Goal: Task Accomplishment & Management: Use online tool/utility

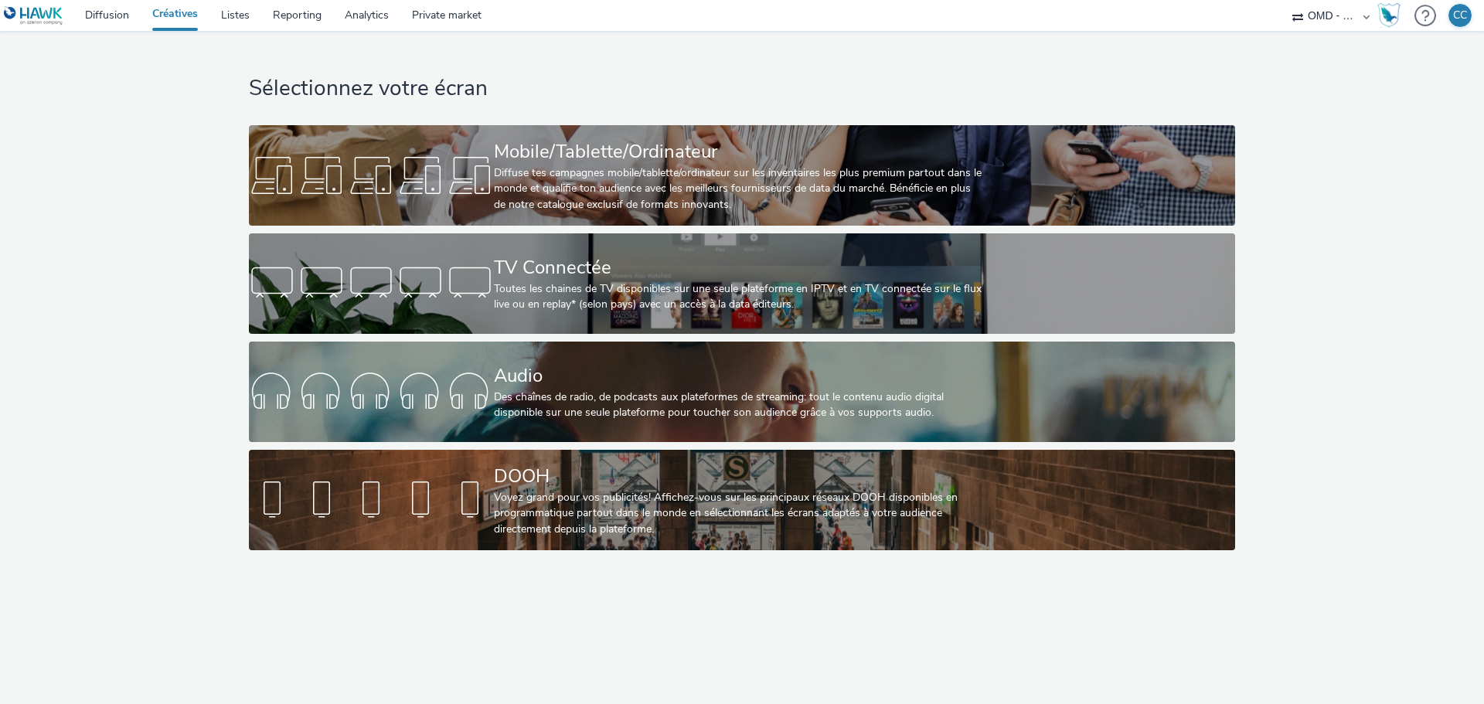
click at [428, 336] on div "Sélectionnez votre écran Mobile/Tablette/Ordinateur Diffuse tes campagnes mobil…" at bounding box center [741, 294] width 996 height 527
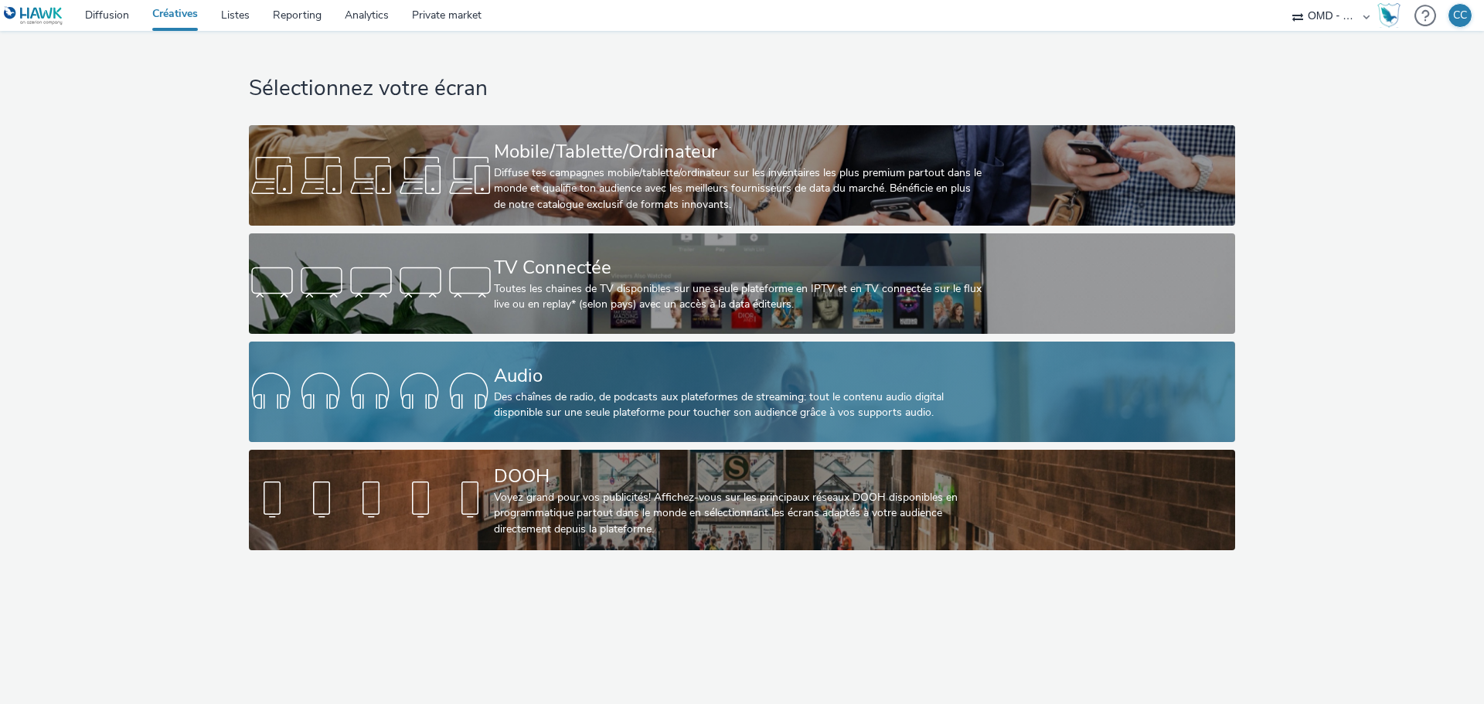
click at [461, 363] on link "Audio Des chaînes de radio, de podcasts aux plateformes de streaming: tout le c…" at bounding box center [741, 392] width 985 height 100
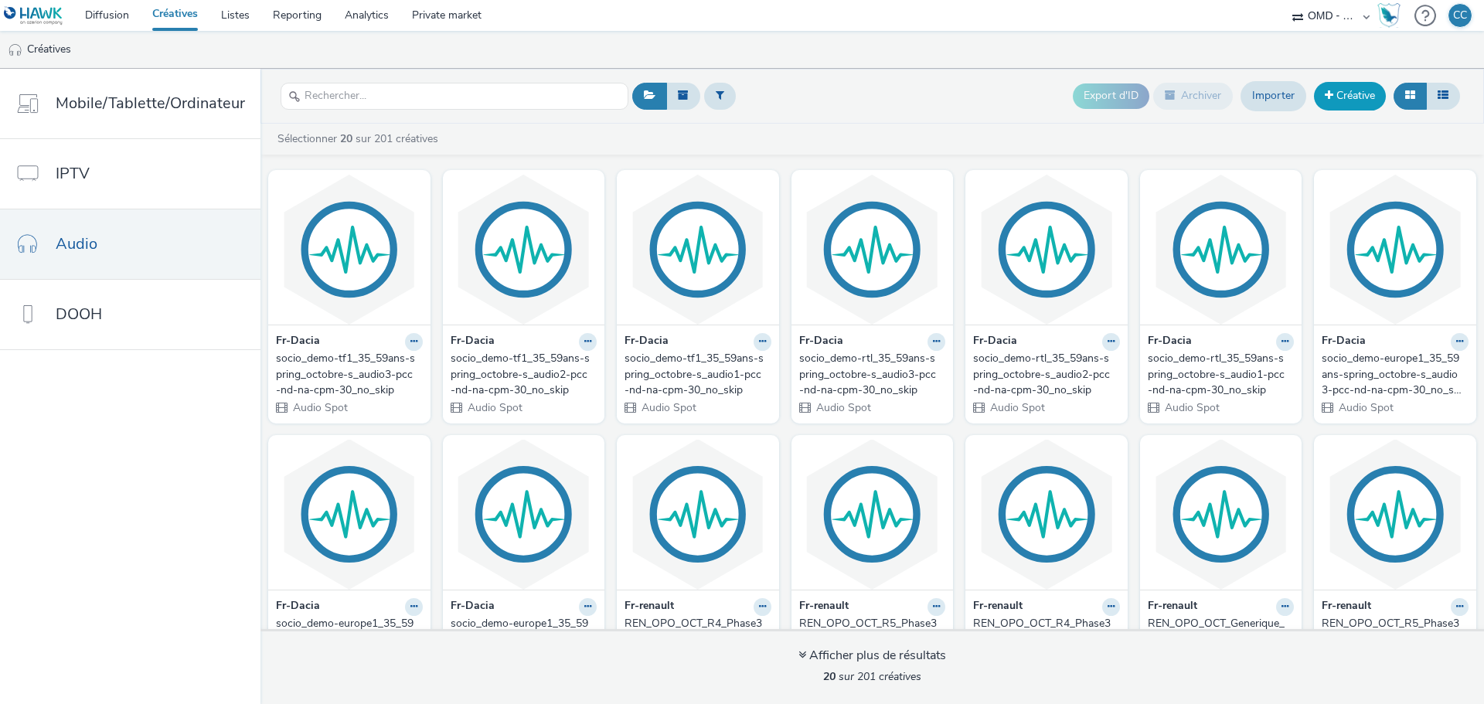
click at [1350, 93] on link "Créative" at bounding box center [1350, 96] width 72 height 28
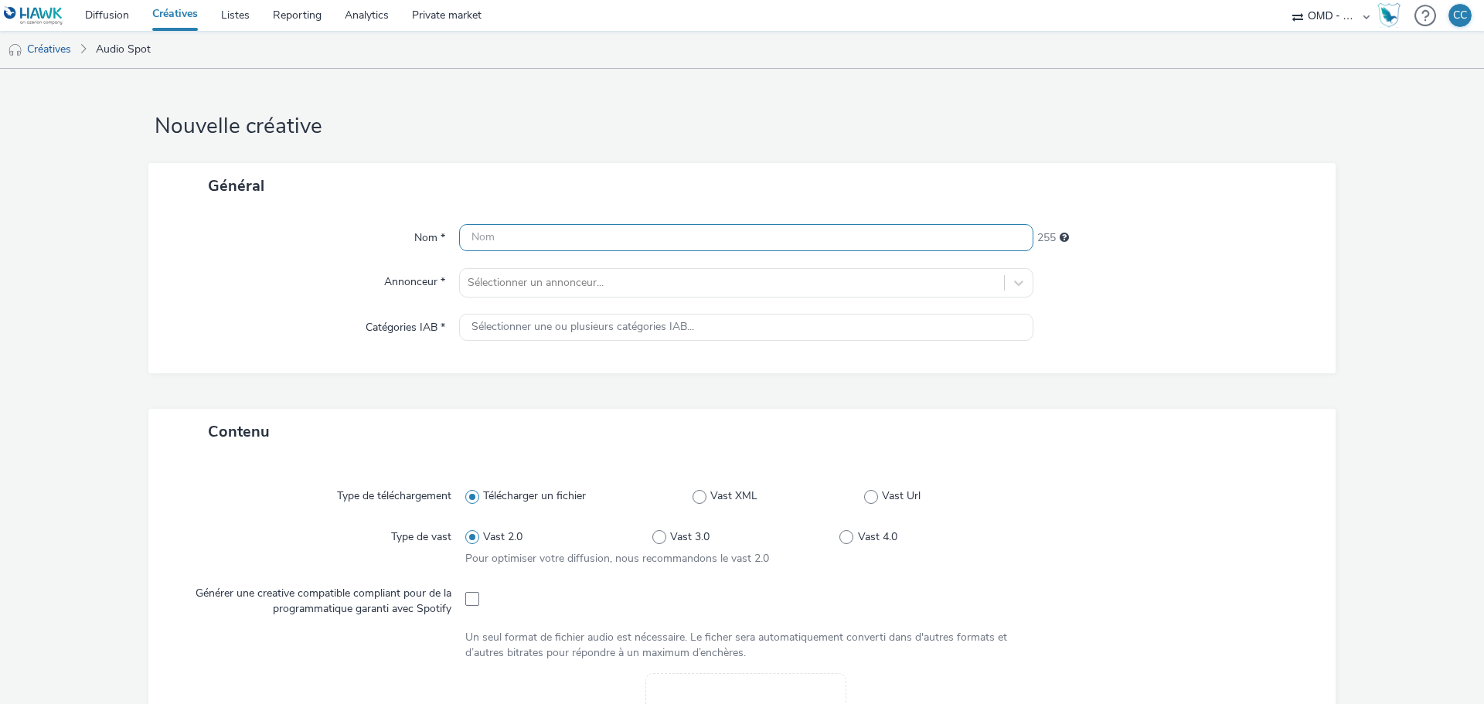
click at [518, 237] on input "text" at bounding box center [746, 237] width 574 height 27
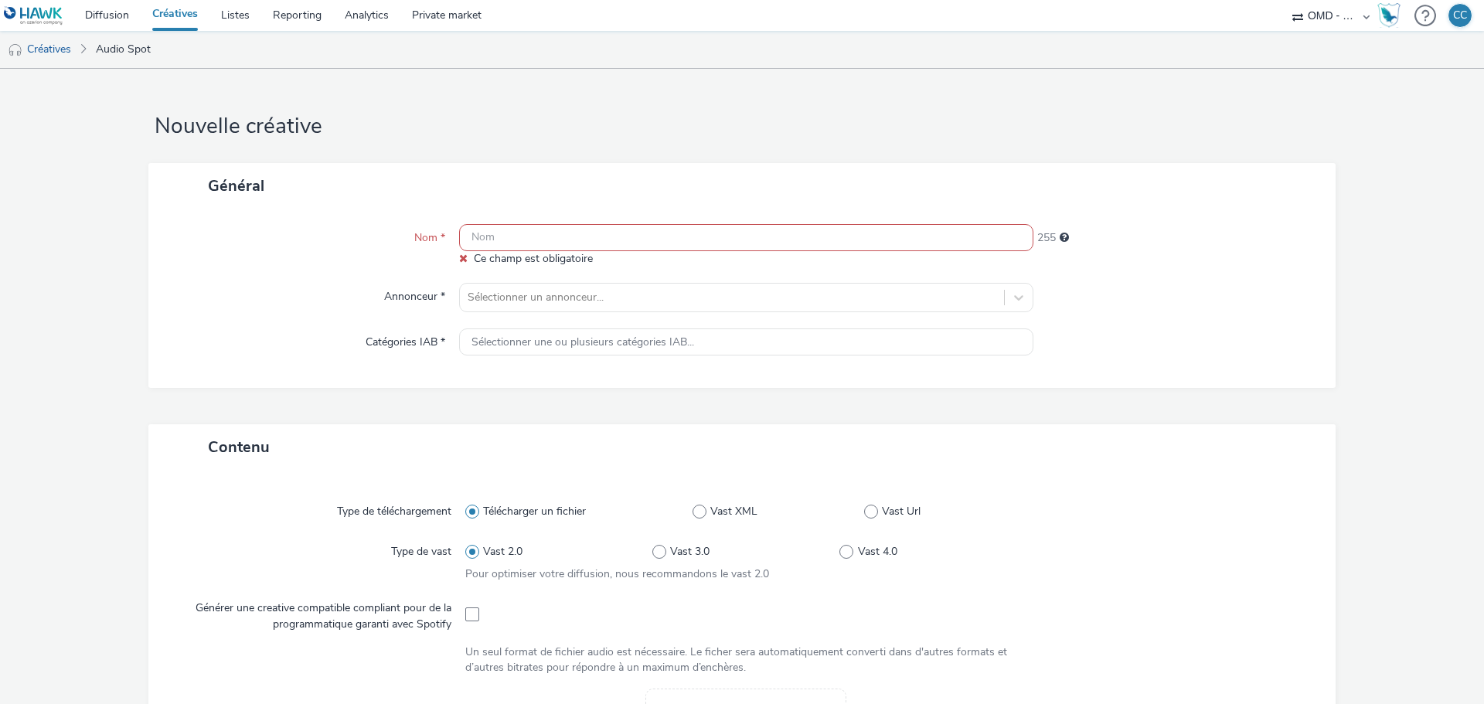
click at [491, 250] on input "text" at bounding box center [746, 237] width 574 height 27
paste input "contextual-pg_spotify-incar_vehicule_hev_ev-3p-pg-spotify-s_audio-multi_devices…"
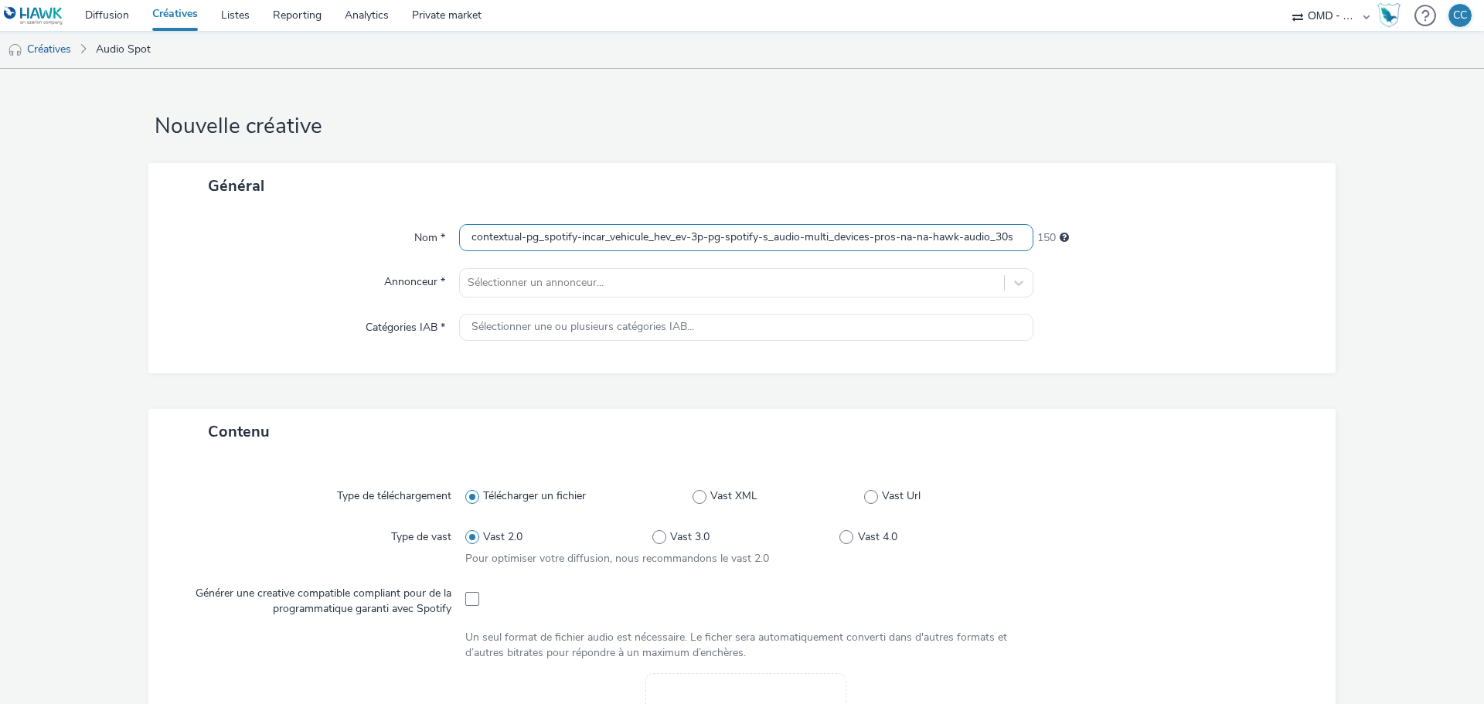
type input "contextual-pg_spotify-incar_vehicule_hev_ev-3p-pg-spotify-s_audio-multi_devices…"
click at [324, 297] on div "Annonceur *" at bounding box center [311, 282] width 295 height 29
click at [537, 284] on div at bounding box center [732, 283] width 529 height 19
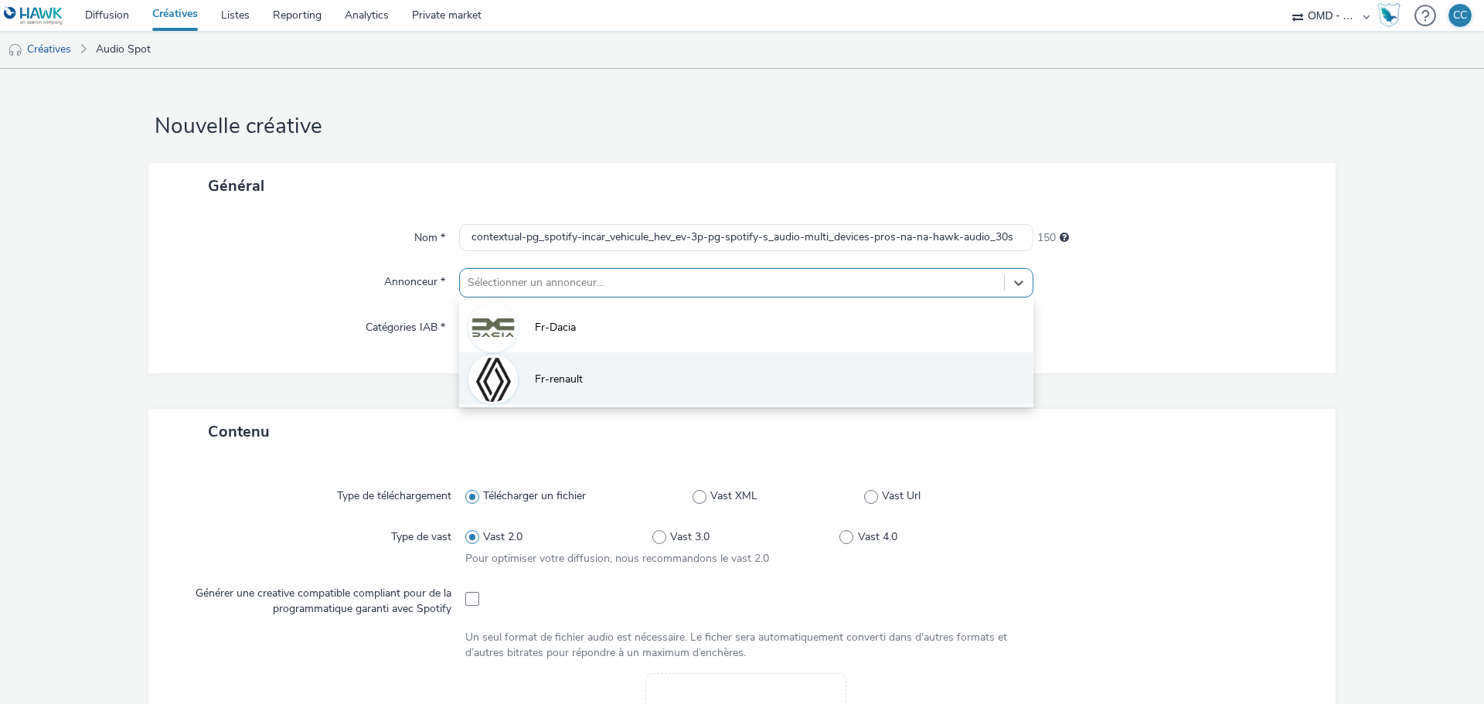
click at [556, 381] on span "Fr-renault" at bounding box center [559, 379] width 48 height 15
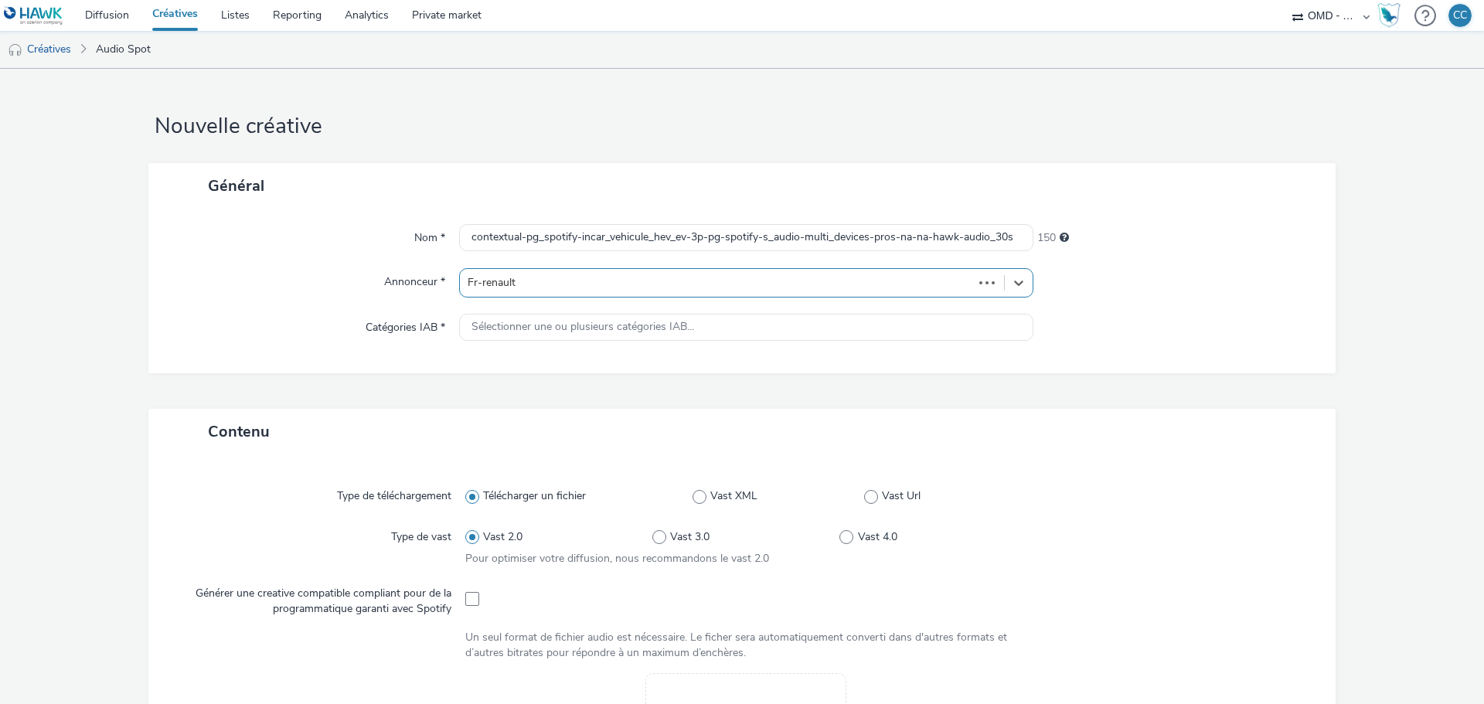
type input "http://renault.fr"
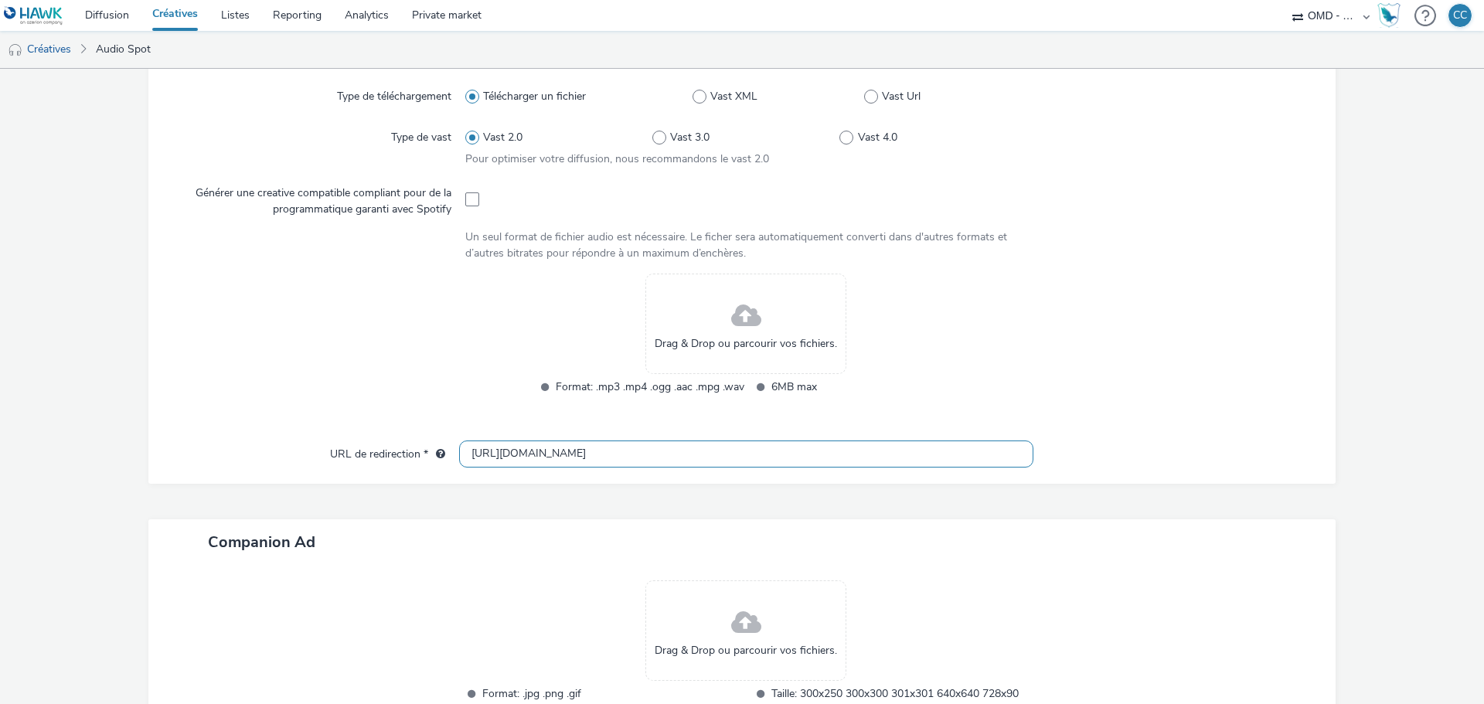
scroll to position [382, 0]
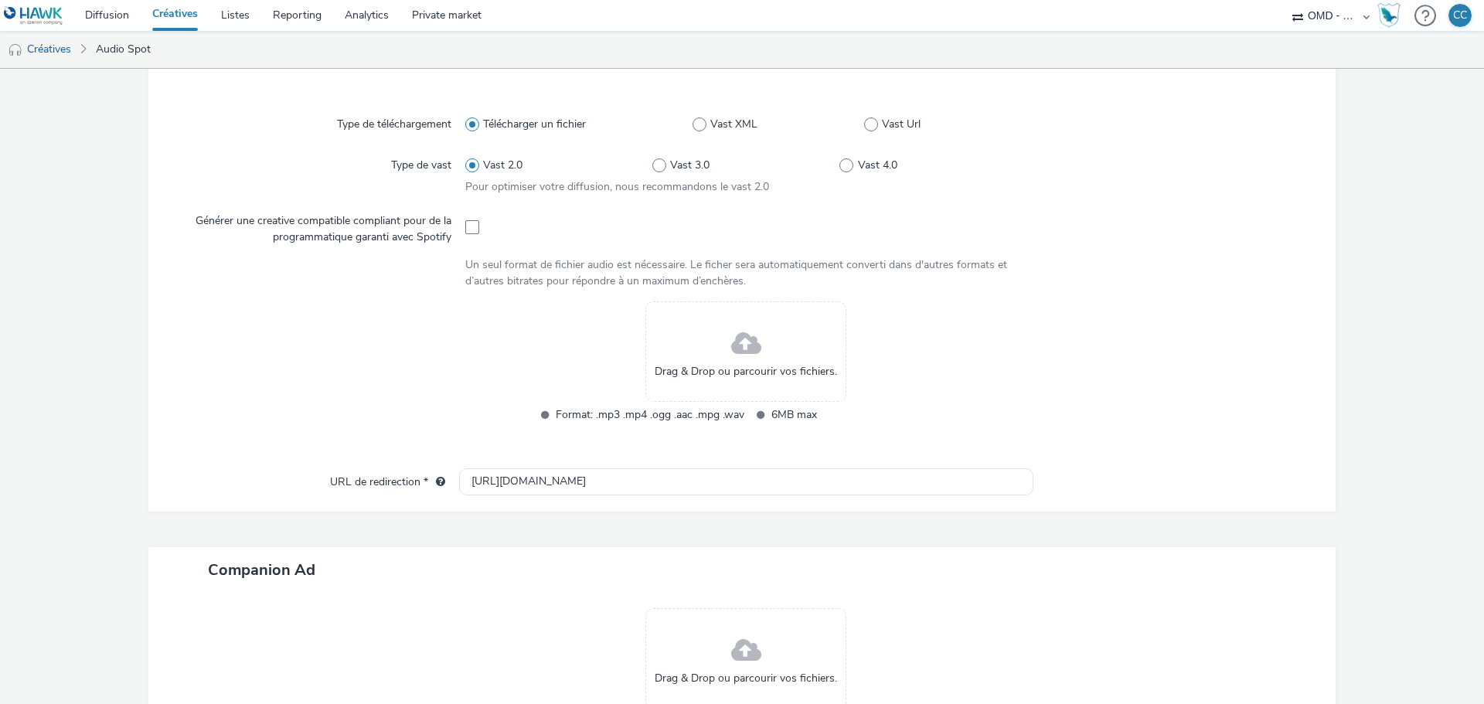
click at [748, 367] on span "Drag & Drop ou parcourir vos fichiers." at bounding box center [746, 371] width 182 height 15
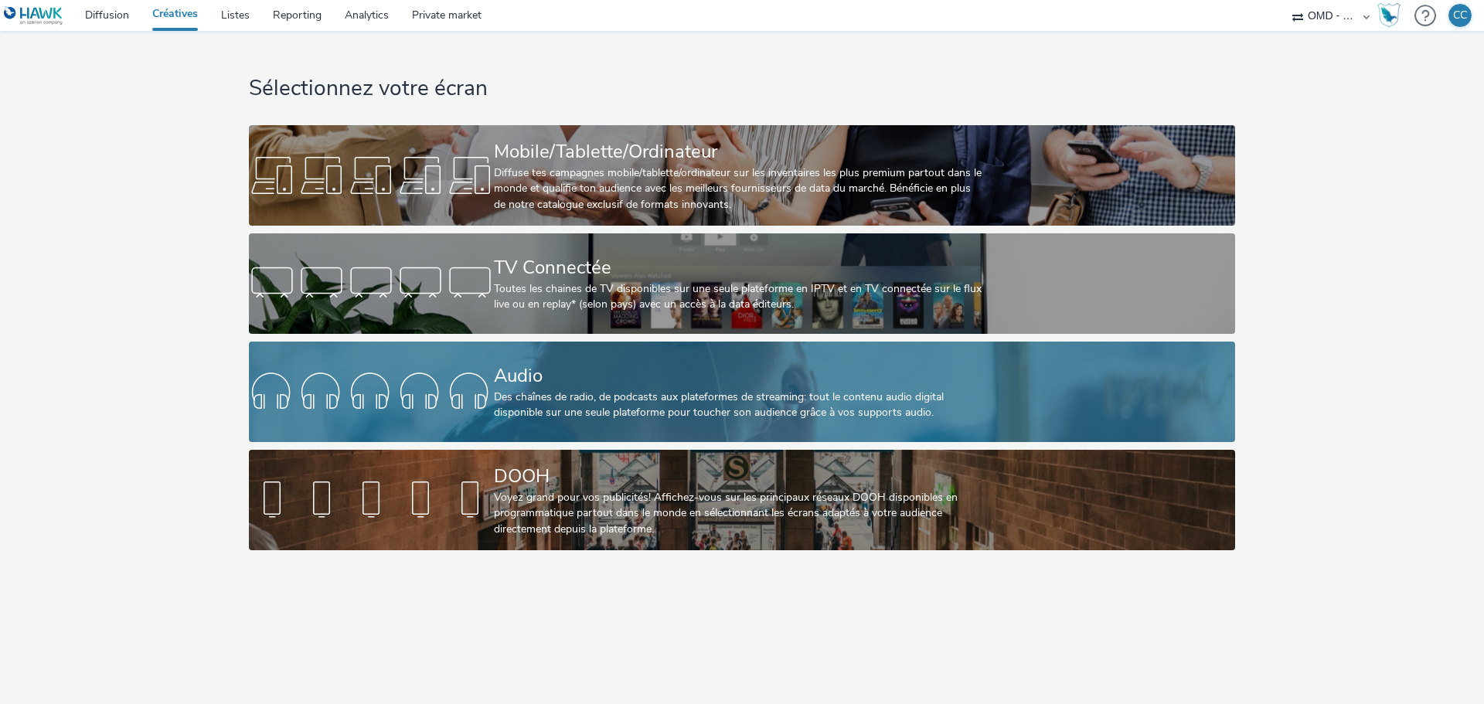
click at [621, 416] on div "Des chaînes de radio, de podcasts aux plateformes de streaming: tout le contenu…" at bounding box center [739, 405] width 490 height 32
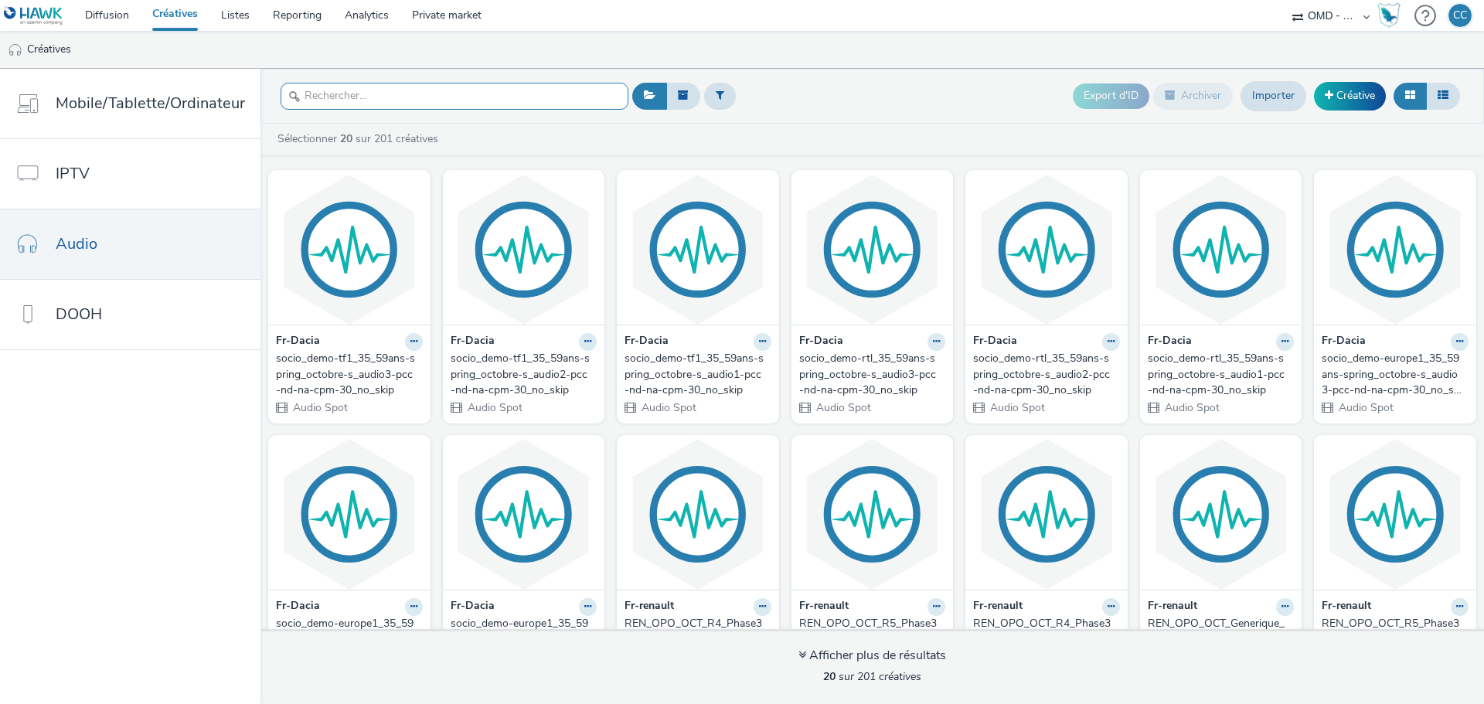
click at [394, 100] on input "text" at bounding box center [455, 96] width 348 height 27
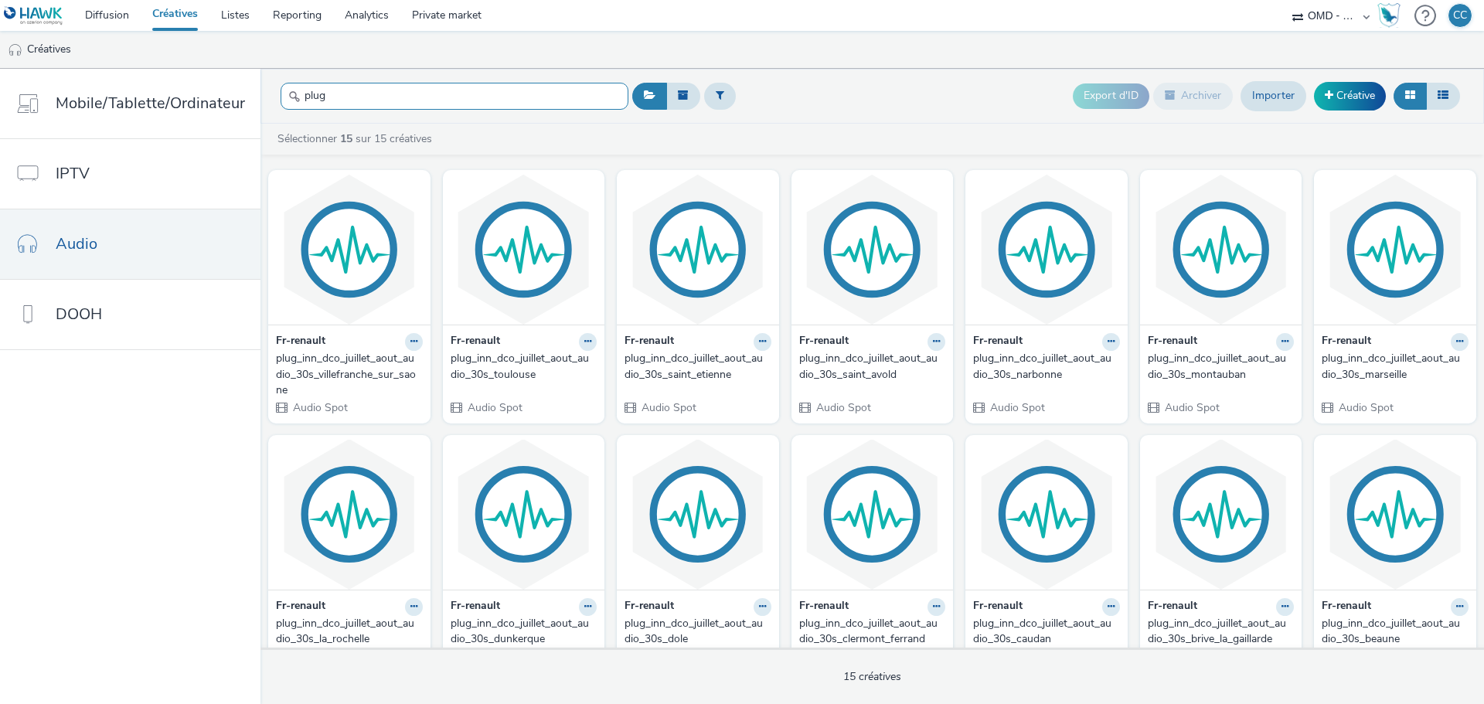
type input "plug"
click at [684, 362] on div "plug_inn_dco_juillet_aout_audio_30s_saint_etienne" at bounding box center [694, 367] width 141 height 32
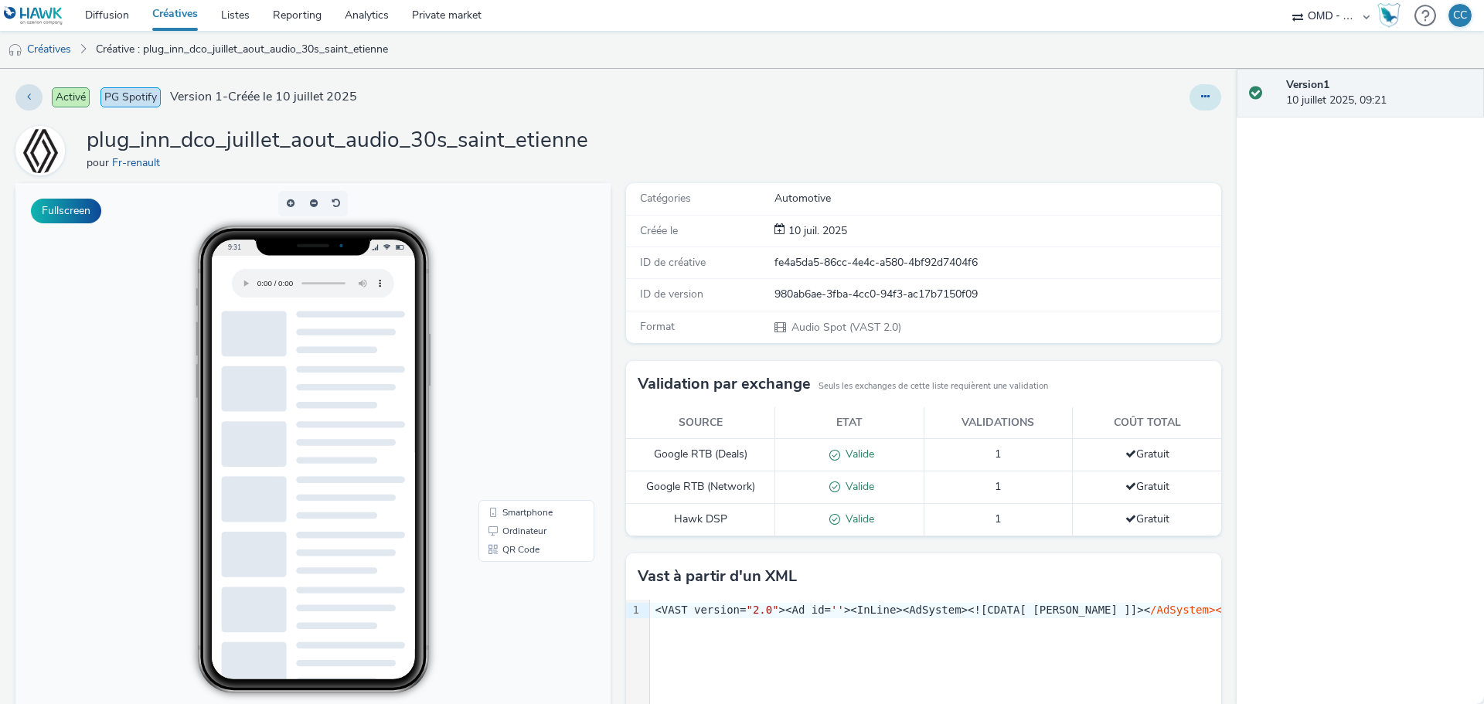
click at [1189, 92] on button at bounding box center [1205, 97] width 32 height 26
click at [1142, 130] on link "Modifier" at bounding box center [1163, 128] width 116 height 31
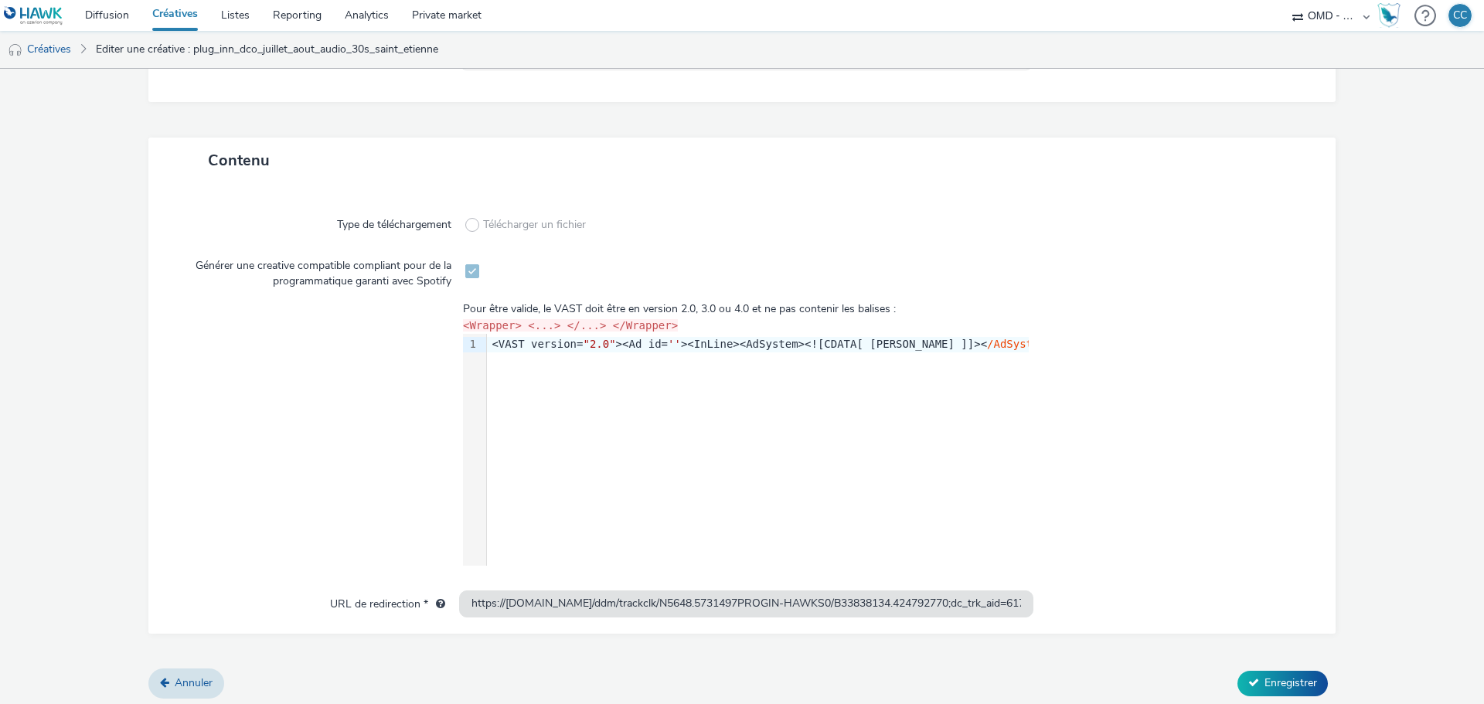
scroll to position [286, 0]
